Goal: Task Accomplishment & Management: Complete application form

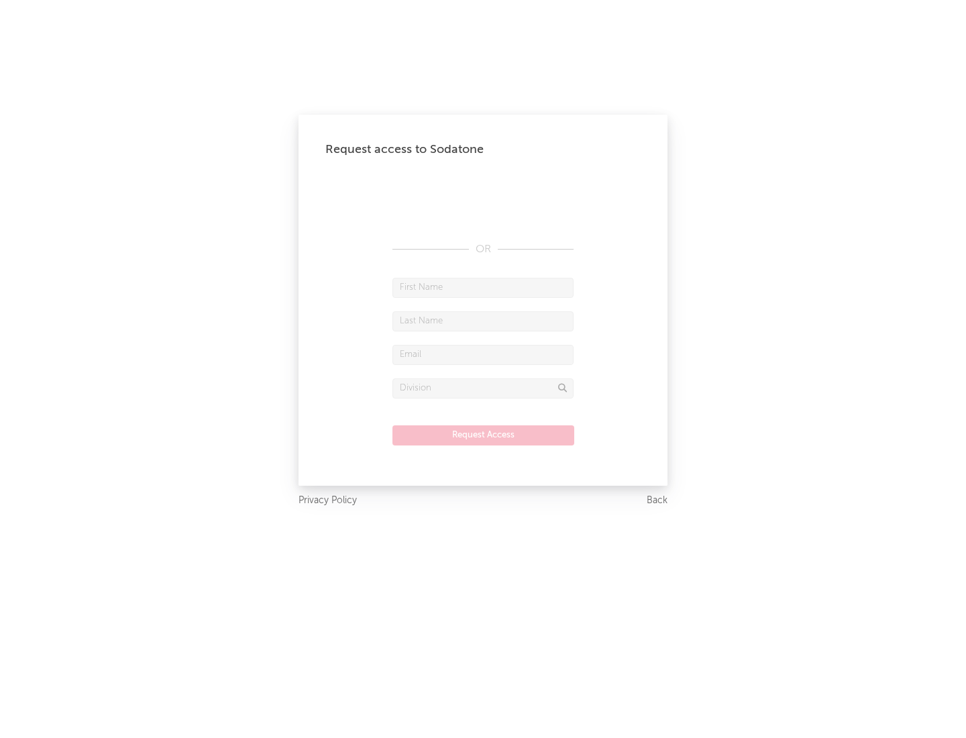
click at [483, 287] on input "text" at bounding box center [482, 288] width 181 height 20
type input "[PERSON_NAME]"
click at [483, 321] on input "text" at bounding box center [482, 321] width 181 height 20
type input "[PERSON_NAME]"
click at [483, 354] on input "text" at bounding box center [482, 355] width 181 height 20
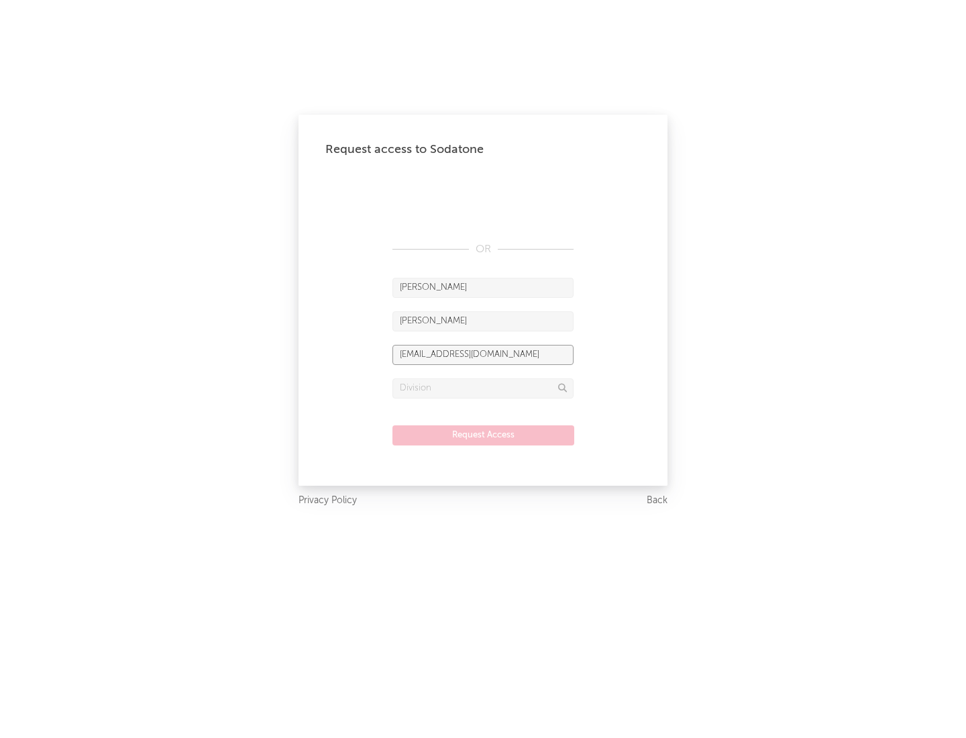
type input "[EMAIL_ADDRESS][DOMAIN_NAME]"
click at [483, 388] on input "text" at bounding box center [482, 388] width 181 height 20
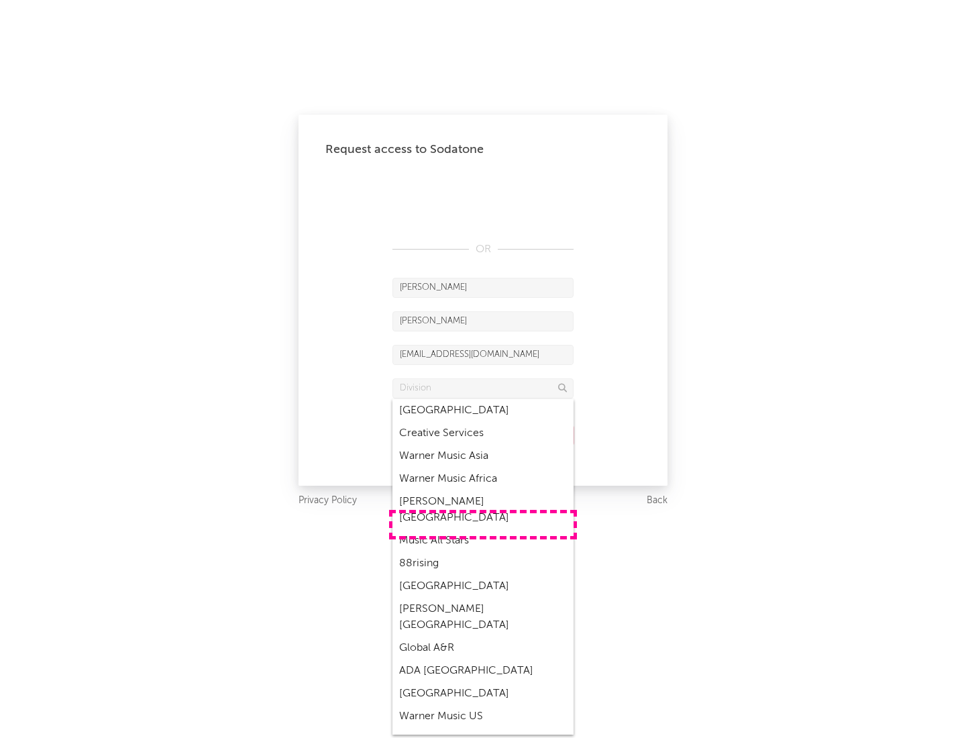
click at [483, 529] on div "Music All Stars" at bounding box center [482, 540] width 181 height 23
type input "Music All Stars"
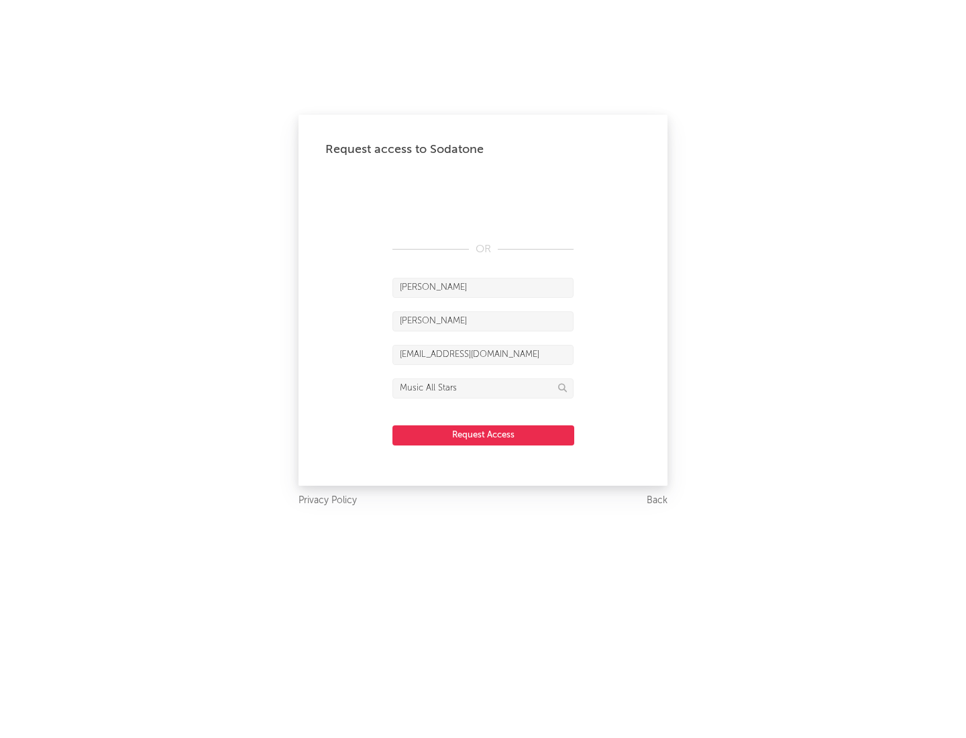
click at [483, 435] on button "Request Access" at bounding box center [483, 435] width 182 height 20
